Goal: Navigation & Orientation: Find specific page/section

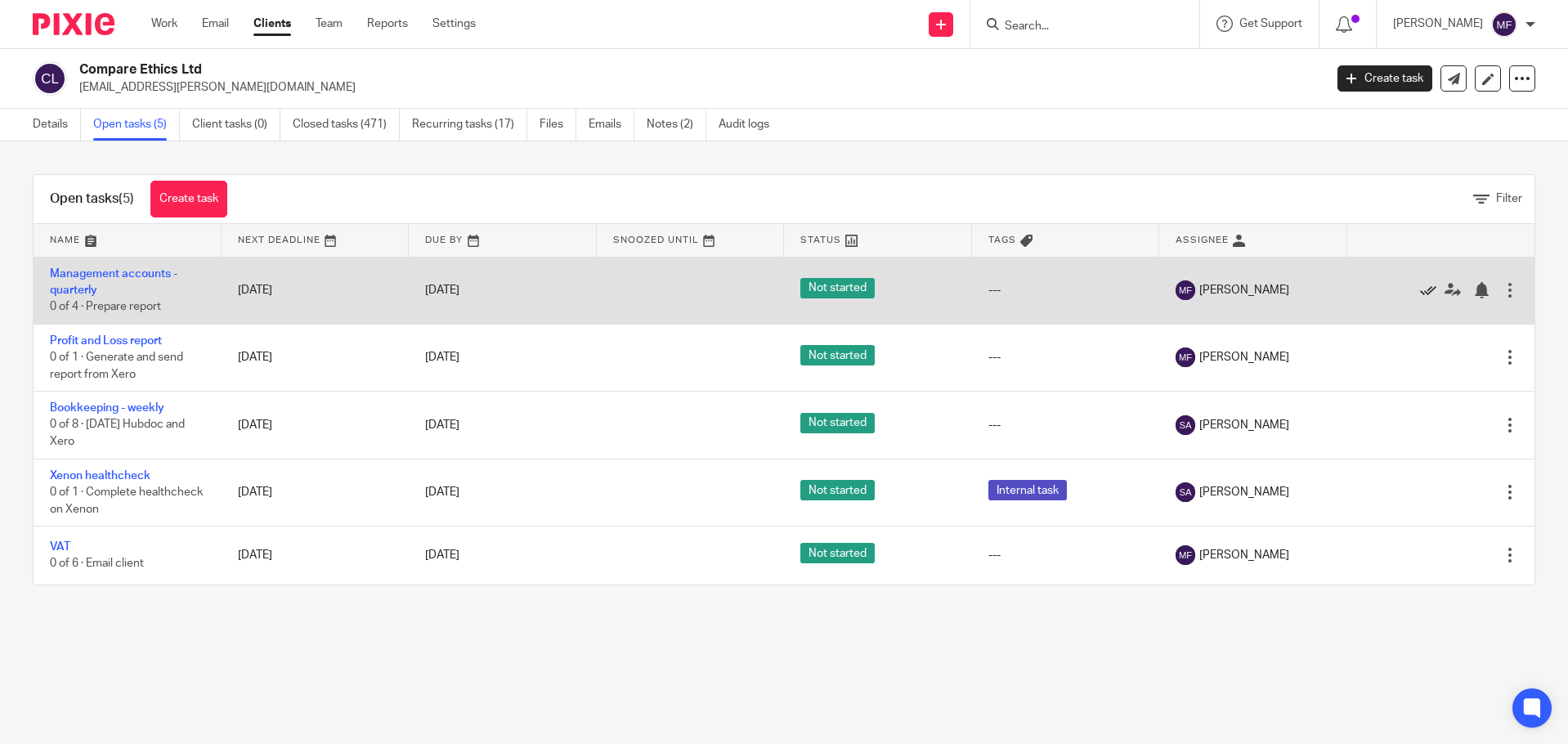
click at [1420, 287] on icon at bounding box center [1428, 290] width 16 height 16
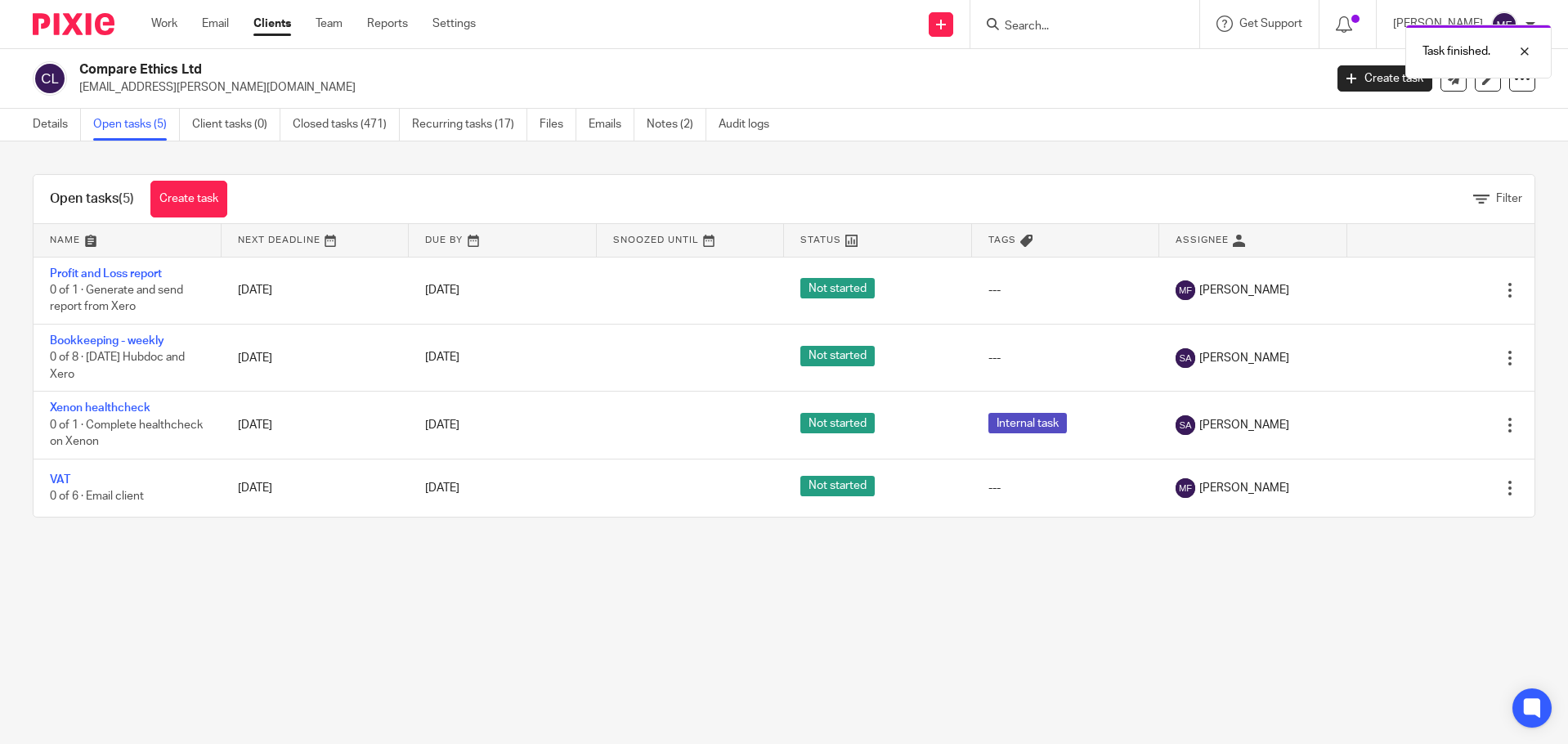
click at [1420, 287] on icon at bounding box center [1428, 290] width 16 height 16
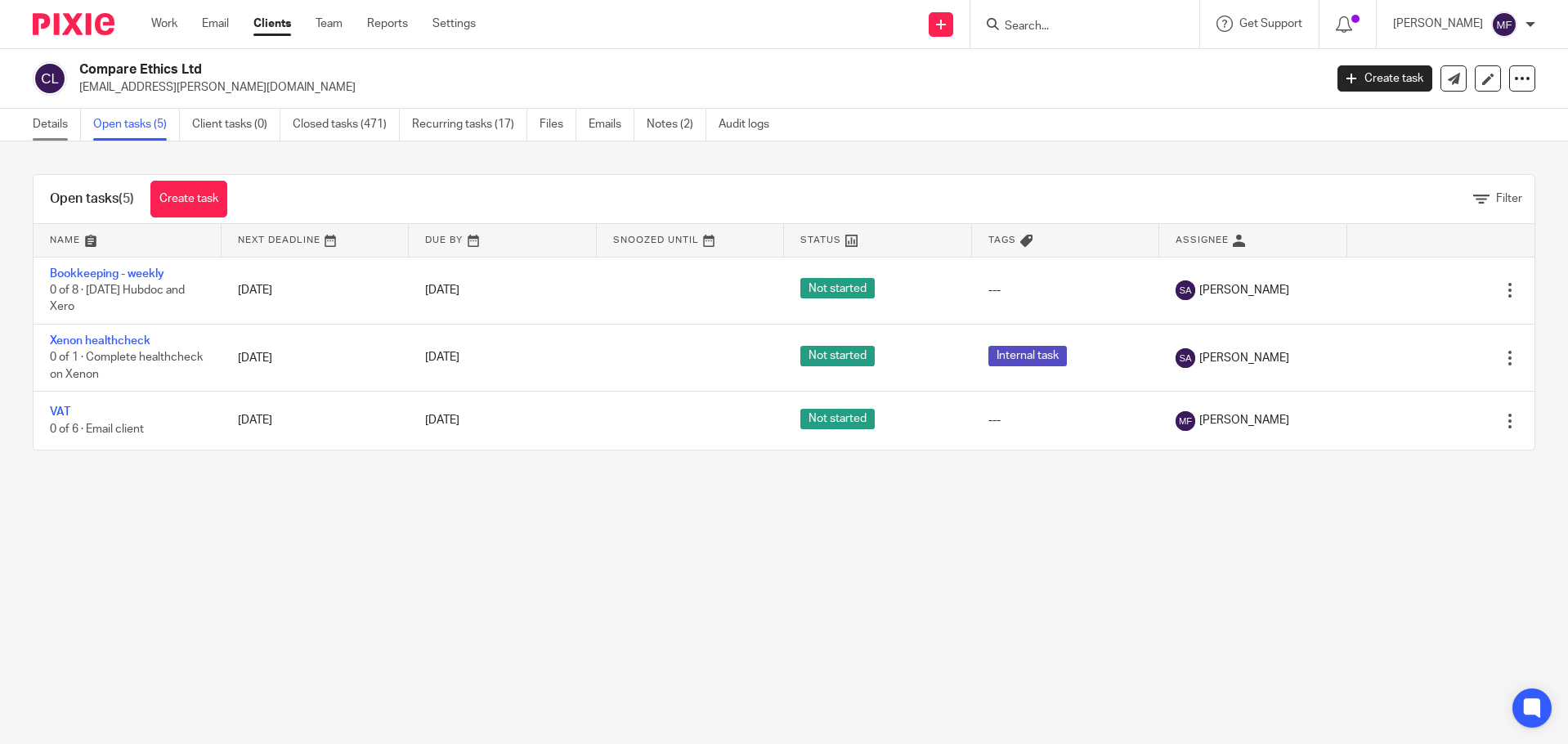
click at [59, 129] on link "Details" at bounding box center [57, 125] width 48 height 32
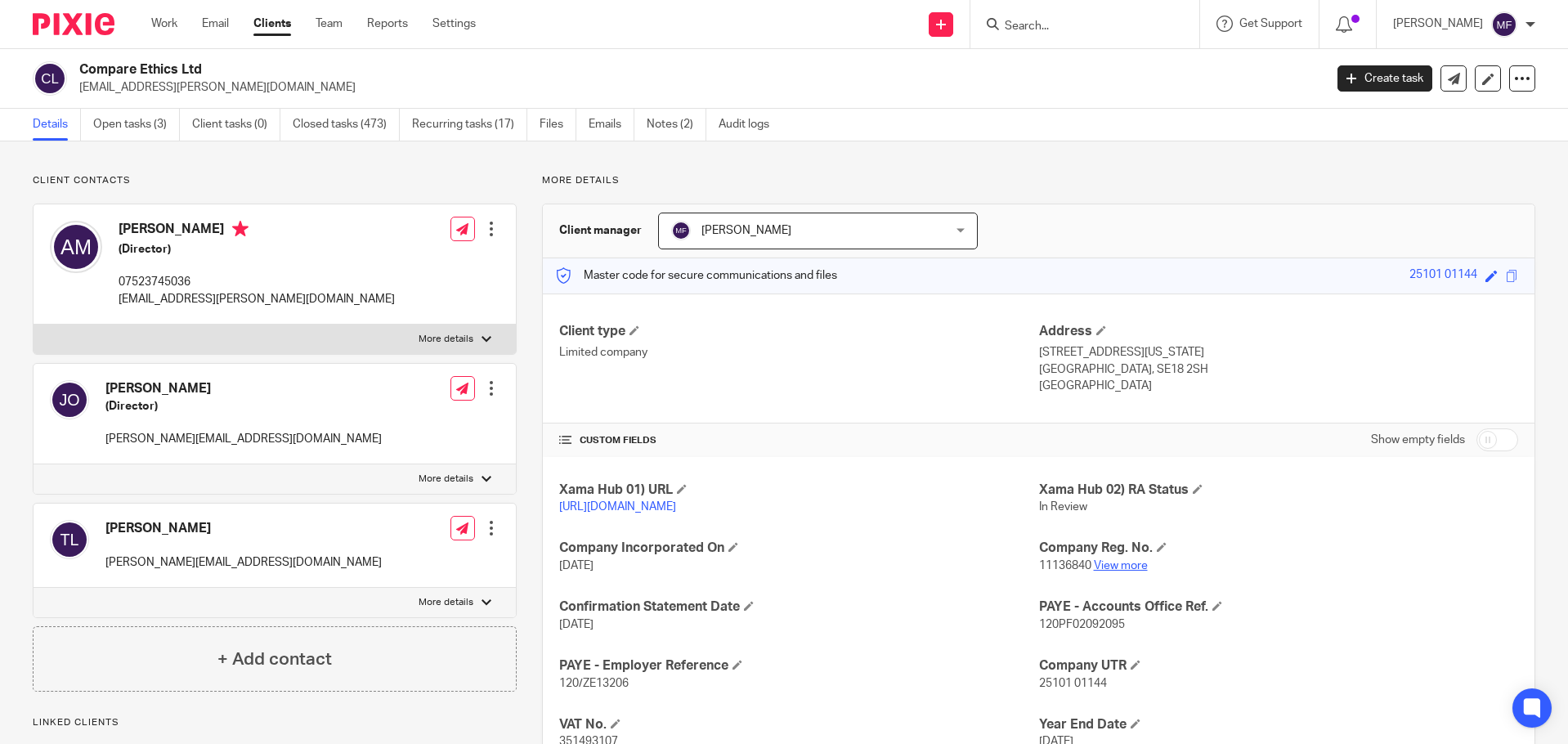
click at [1105, 572] on link "View more" at bounding box center [1121, 566] width 54 height 12
